Goal: Task Accomplishment & Management: Use online tool/utility

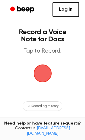
click at [47, 66] on span "button" at bounding box center [42, 74] width 18 height 18
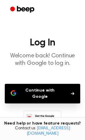
click at [69, 89] on button "Continue with Google" at bounding box center [42, 94] width 75 height 20
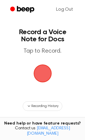
click at [41, 68] on span "button" at bounding box center [42, 74] width 18 height 18
click at [37, 70] on span "button" at bounding box center [42, 74] width 18 height 18
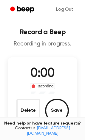
scroll to position [49, 0]
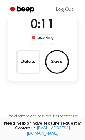
click at [26, 55] on button "Delete" at bounding box center [28, 62] width 24 height 24
